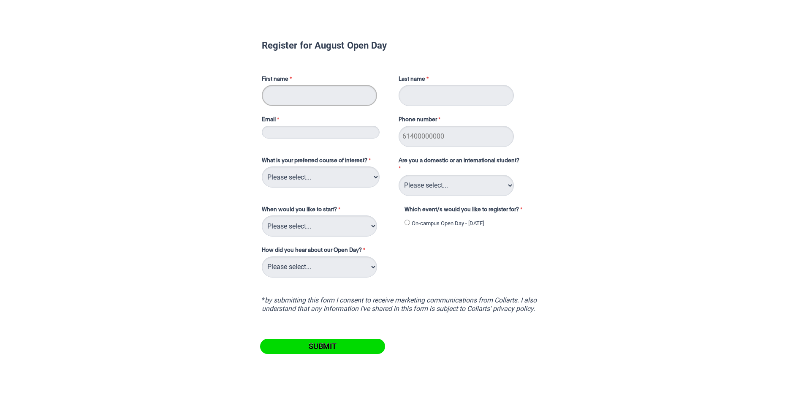
click at [287, 90] on input "First name" at bounding box center [319, 95] width 115 height 21
type input "[PERSON_NAME]"
type input "Trim"
type input "[EMAIL_ADDRESS][DOMAIN_NAME]"
click at [310, 183] on select "Please select... 2D Animation Acting Audio Engineering Circus Arts Comedy Digit…" at bounding box center [321, 176] width 118 height 21
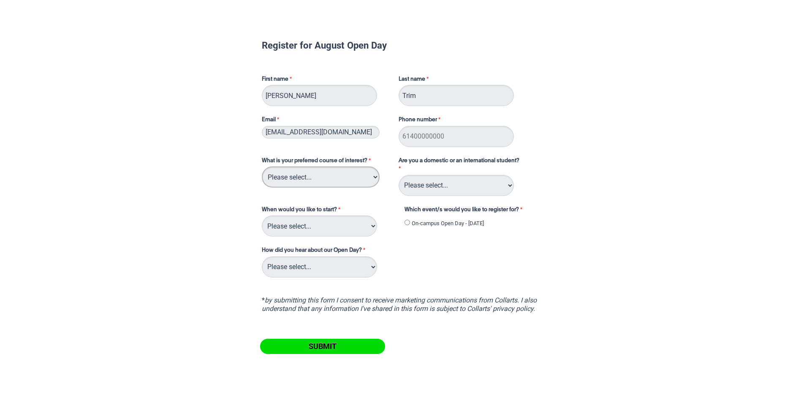
select select "tfa_109"
click at [262, 166] on select "Please select... 2D Animation Acting Audio Engineering Circus Arts Comedy Digit…" at bounding box center [321, 176] width 118 height 21
click at [321, 227] on select "Please select... Trimester 3 2025, starting [DATE] Trimester 1 2026, starting […" at bounding box center [319, 225] width 115 height 21
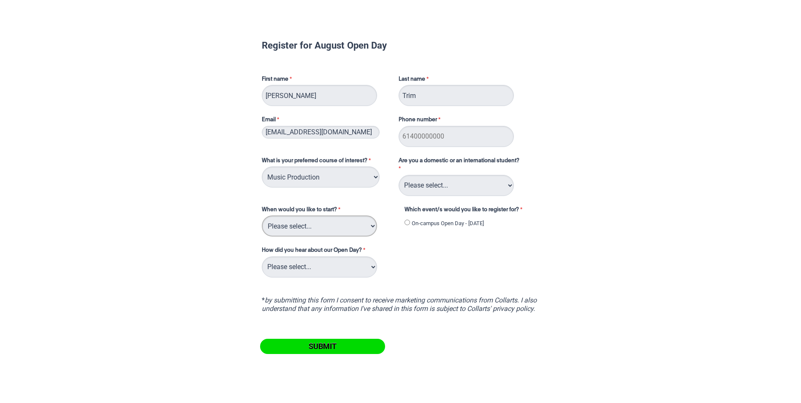
click at [321, 227] on select "Please select... Trimester 3 2025, starting [DATE] Trimester 1 2026, starting […" at bounding box center [319, 225] width 115 height 21
click at [413, 142] on input "Phone number" at bounding box center [455, 136] width 115 height 21
type input "0402251774"
